Goal: Task Accomplishment & Management: Manage account settings

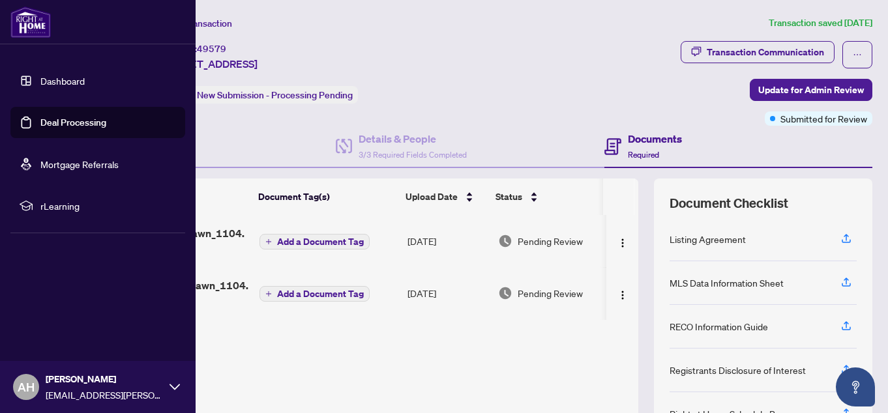
click at [69, 124] on link "Deal Processing" at bounding box center [73, 123] width 66 height 12
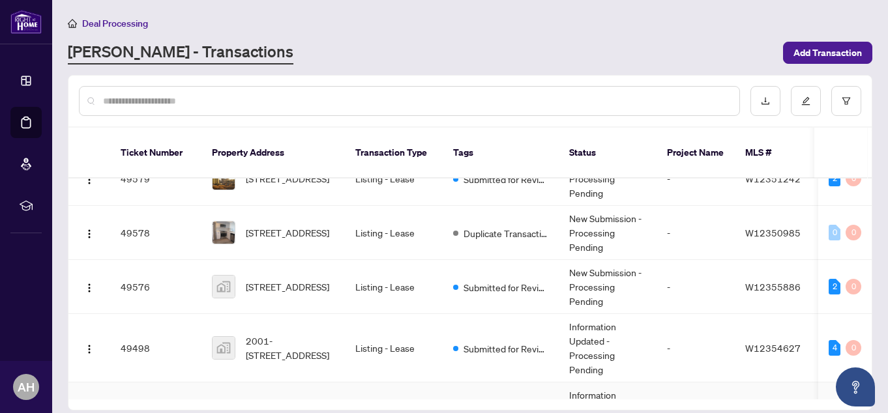
scroll to position [529, 0]
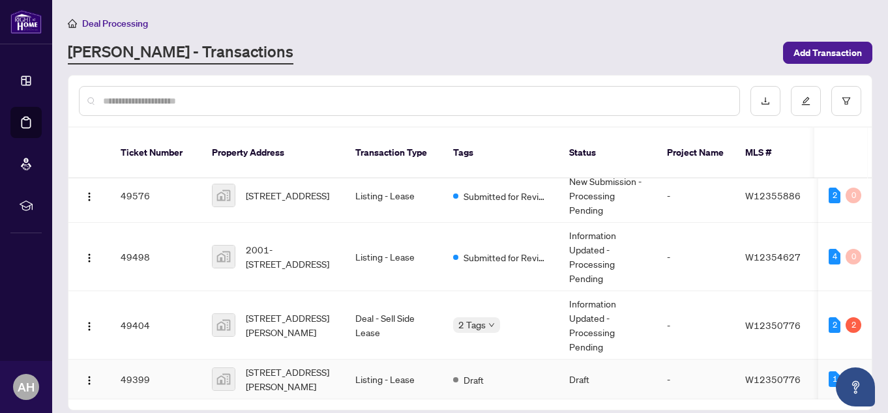
click at [375, 366] on td "Listing - Lease" at bounding box center [394, 380] width 98 height 40
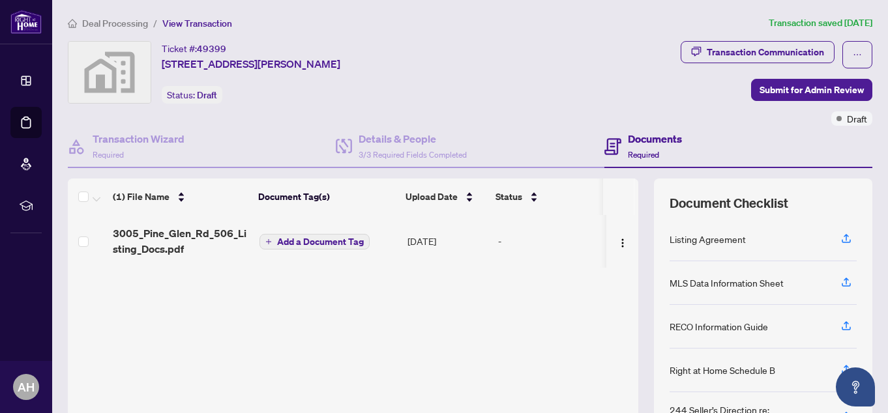
scroll to position [15, 0]
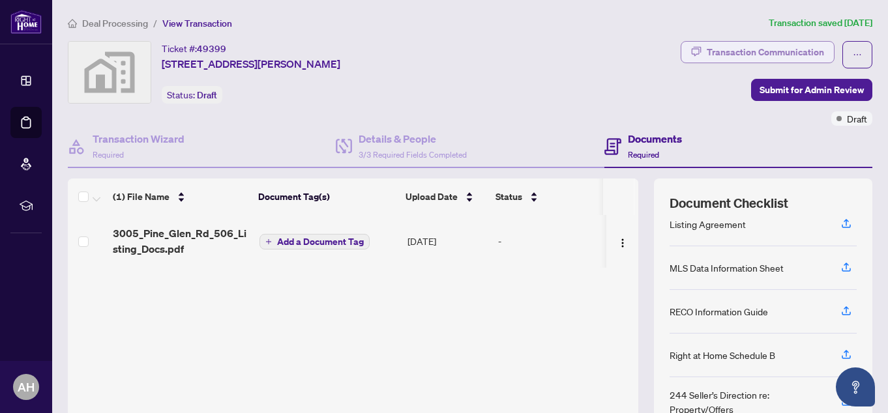
click at [746, 53] on div "Transaction Communication" at bounding box center [765, 52] width 117 height 21
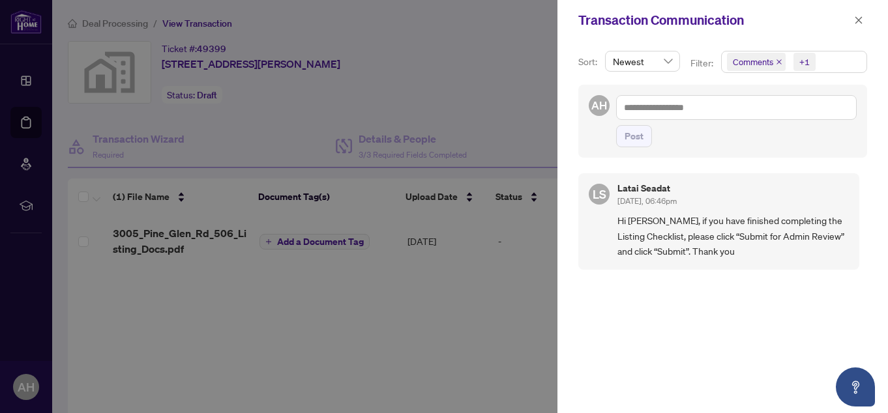
click at [513, 108] on div at bounding box center [444, 206] width 888 height 413
click at [510, 323] on div at bounding box center [444, 206] width 888 height 413
click at [854, 27] on span "button" at bounding box center [858, 20] width 9 height 21
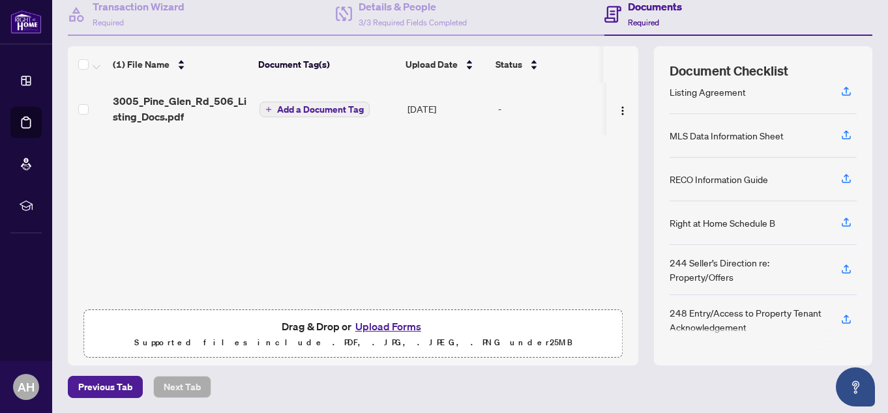
scroll to position [0, 0]
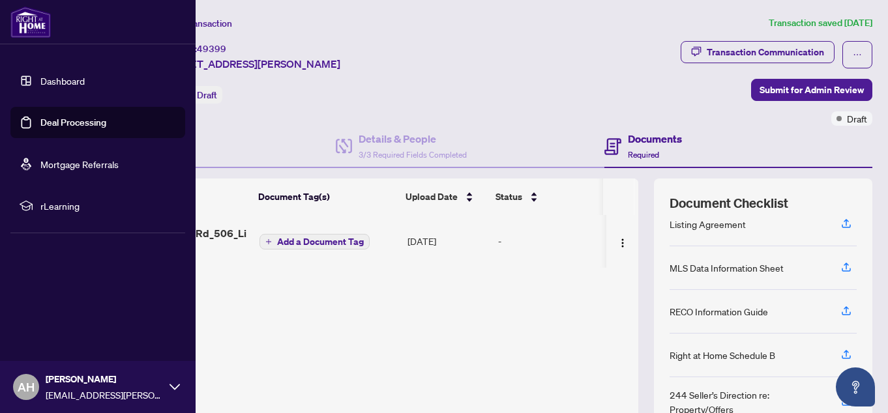
click at [54, 124] on link "Deal Processing" at bounding box center [73, 123] width 66 height 12
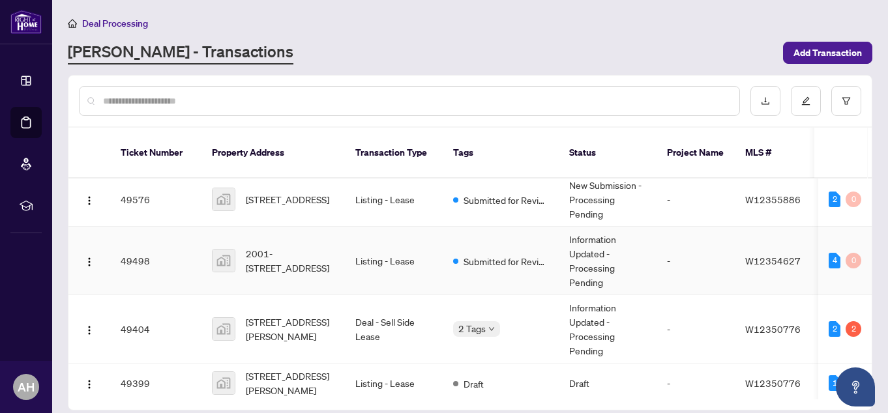
scroll to position [529, 0]
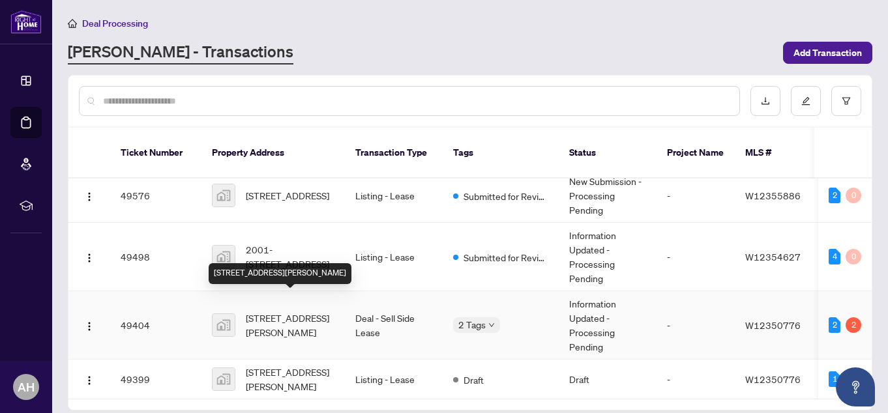
click at [317, 311] on span "[STREET_ADDRESS][PERSON_NAME]" at bounding box center [290, 325] width 89 height 29
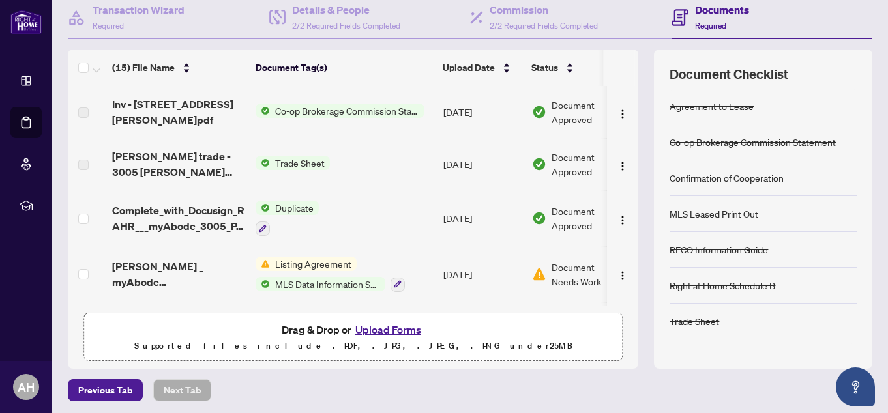
scroll to position [130, 0]
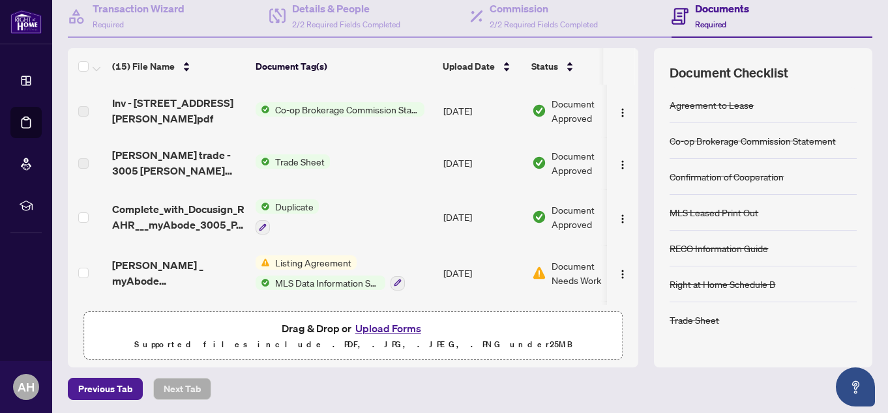
click at [559, 264] on span "Document Needs Work" at bounding box center [585, 273] width 68 height 29
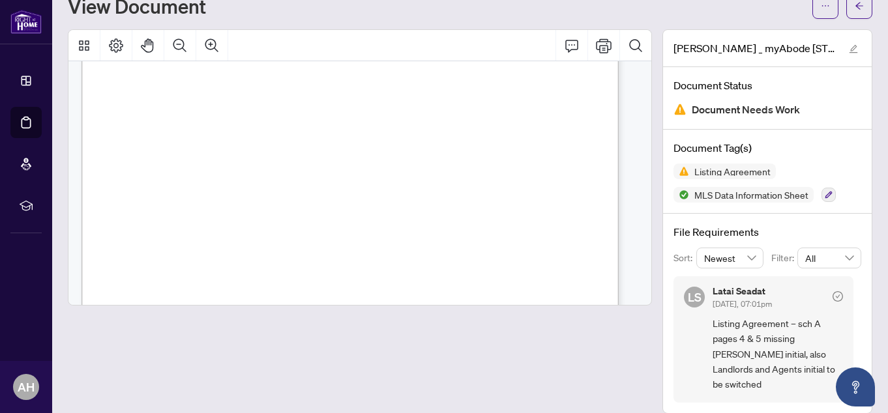
scroll to position [3295, 0]
click at [591, 53] on button "Print" at bounding box center [603, 45] width 31 height 31
click at [599, 48] on icon "Print" at bounding box center [604, 46] width 16 height 16
click at [835, 90] on h4 "Document Status" at bounding box center [767, 86] width 188 height 16
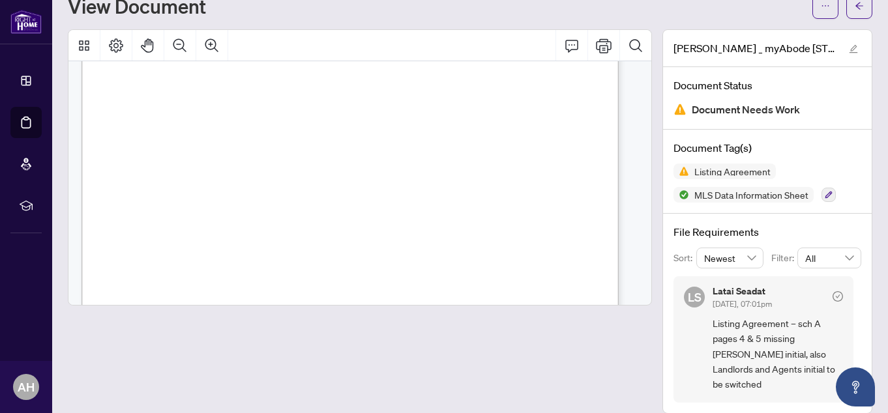
scroll to position [7493, 0]
